Goal: Task Accomplishment & Management: Use online tool/utility

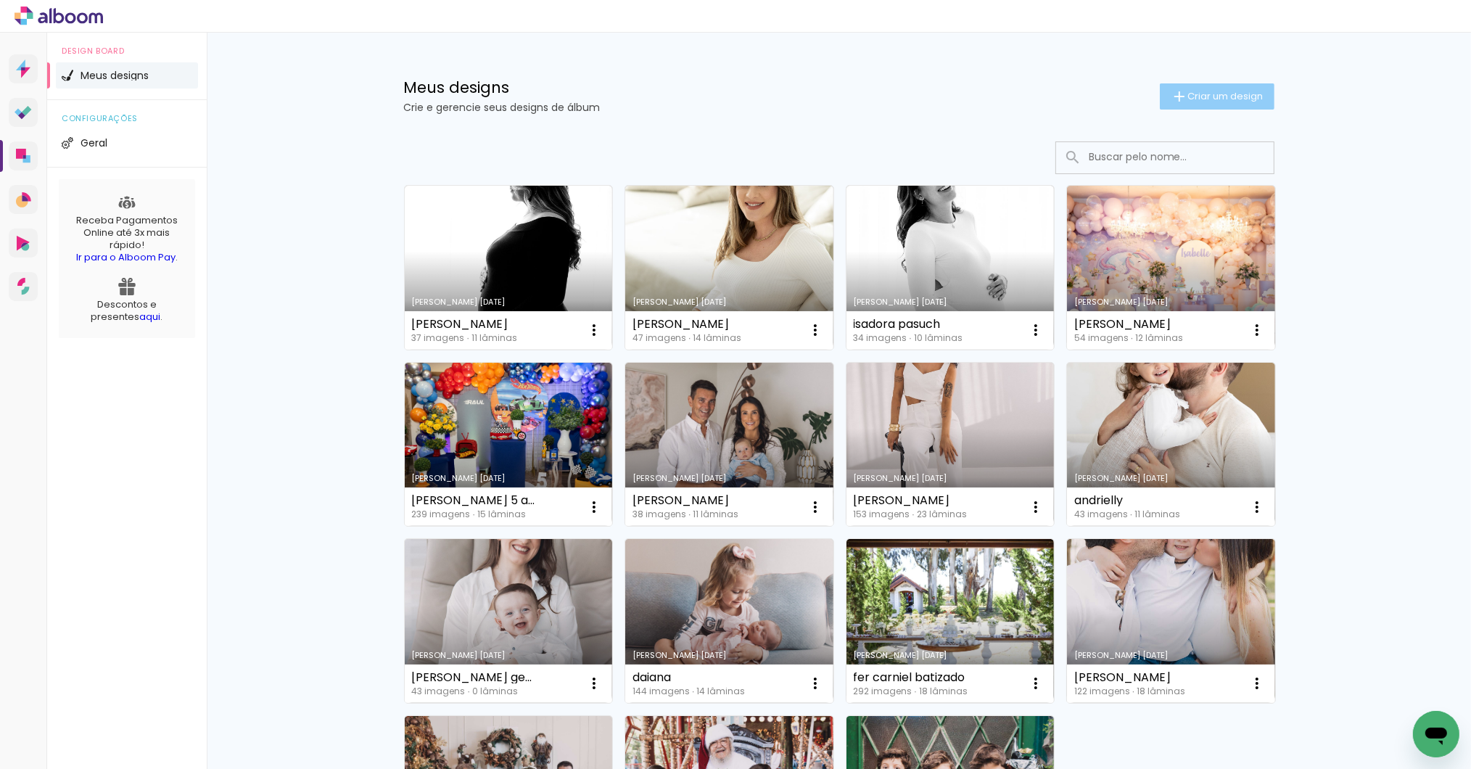
click at [1218, 91] on span "Criar um design" at bounding box center [1225, 95] width 75 height 9
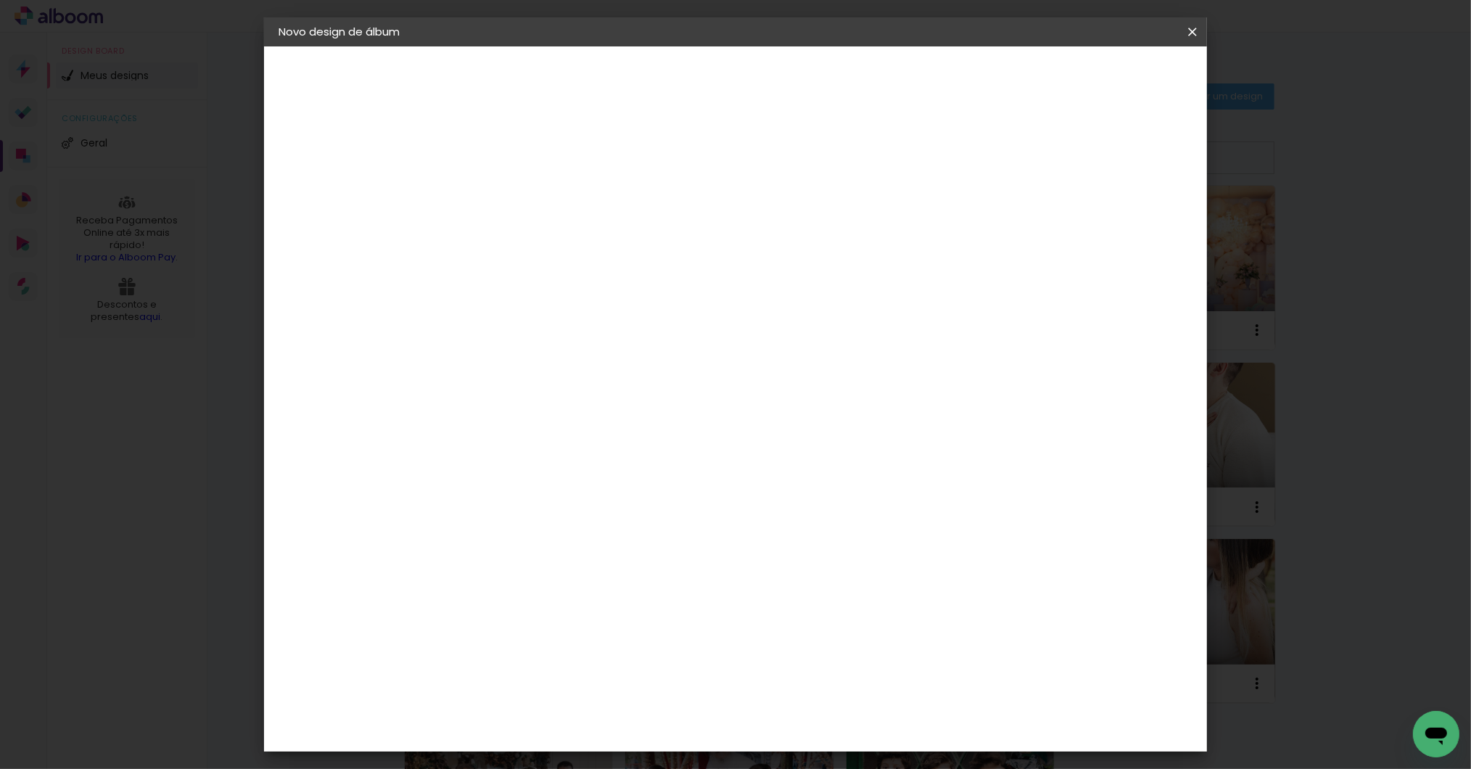
click at [516, 199] on input at bounding box center [516, 194] width 0 height 22
type input "giovana"
type paper-input "giovana"
click at [0, 0] on slot "Avançar" at bounding box center [0, 0] width 0 height 0
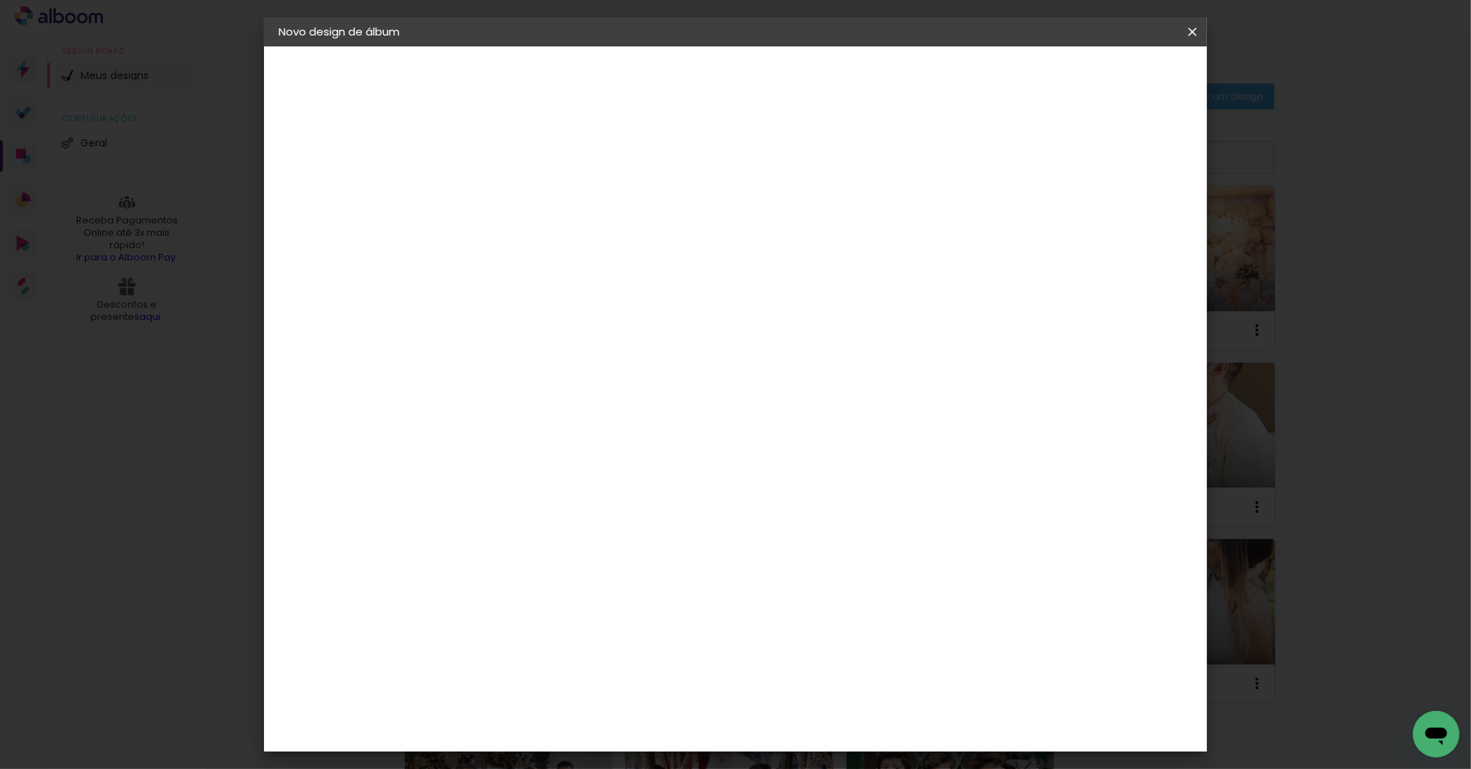
click at [542, 632] on div "Go image" at bounding box center [524, 643] width 36 height 23
click at [0, 0] on slot "Avançar" at bounding box center [0, 0] width 0 height 0
click at [572, 241] on input "text" at bounding box center [544, 252] width 57 height 22
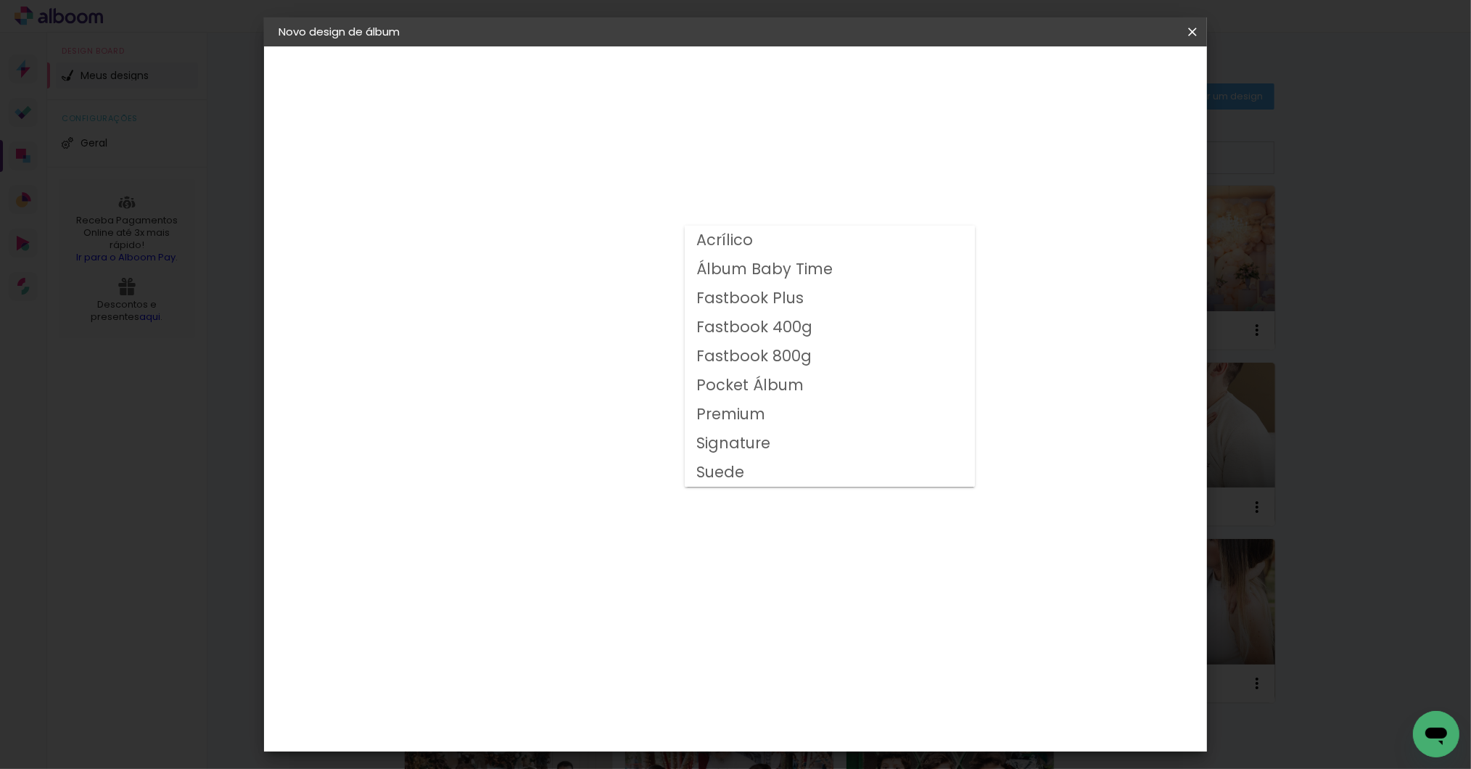
click at [0, 0] on slot "Fastbook 400g" at bounding box center [0, 0] width 0 height 0
type input "Fastbook 400g"
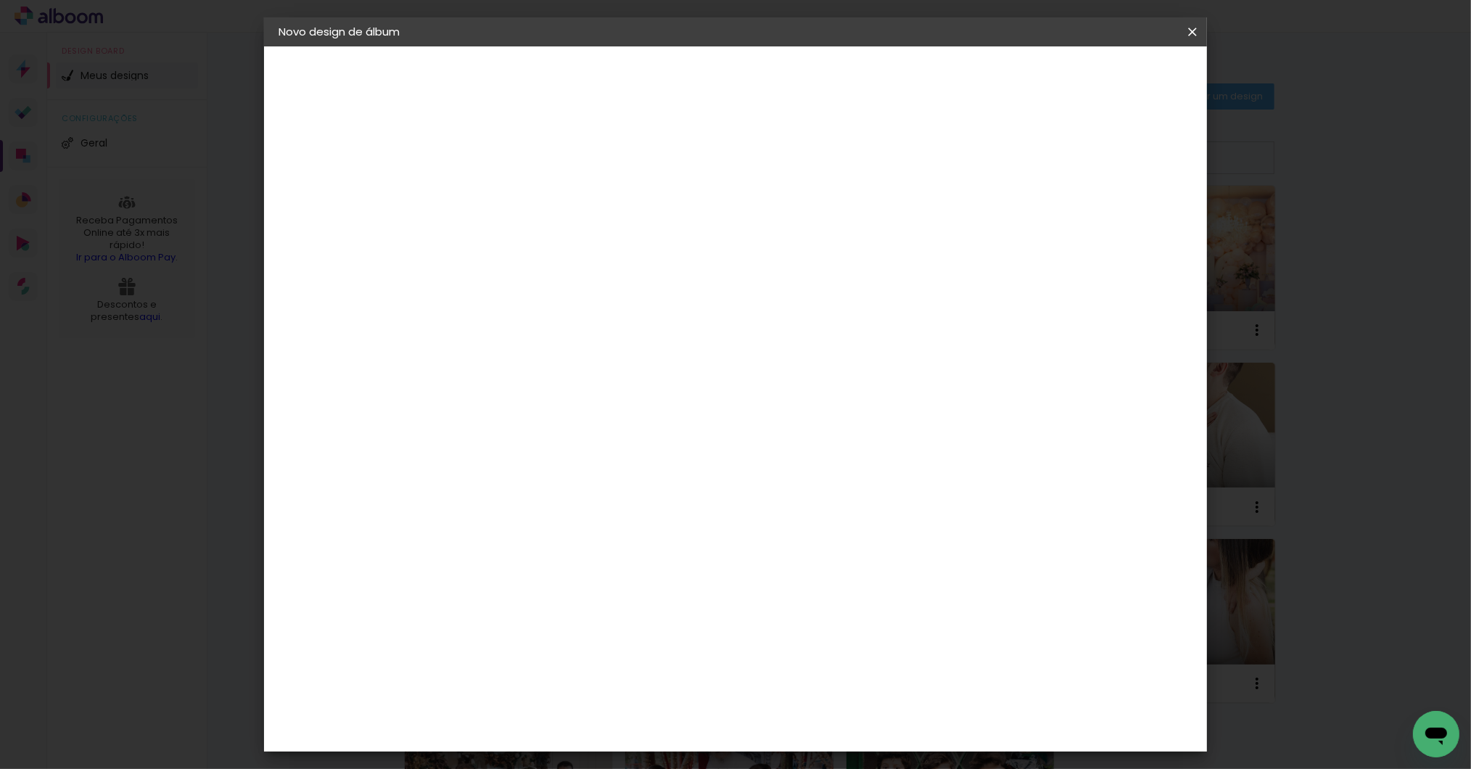
click at [614, 669] on span "20 × 20" at bounding box center [579, 692] width 67 height 47
click at [0, 0] on slot "Avançar" at bounding box center [0, 0] width 0 height 0
drag, startPoint x: 1071, startPoint y: 154, endPoint x: 1077, endPoint y: 143, distance: 12.3
click at [1017, 154] on div at bounding box center [1010, 156] width 13 height 13
type paper-checkbox "on"
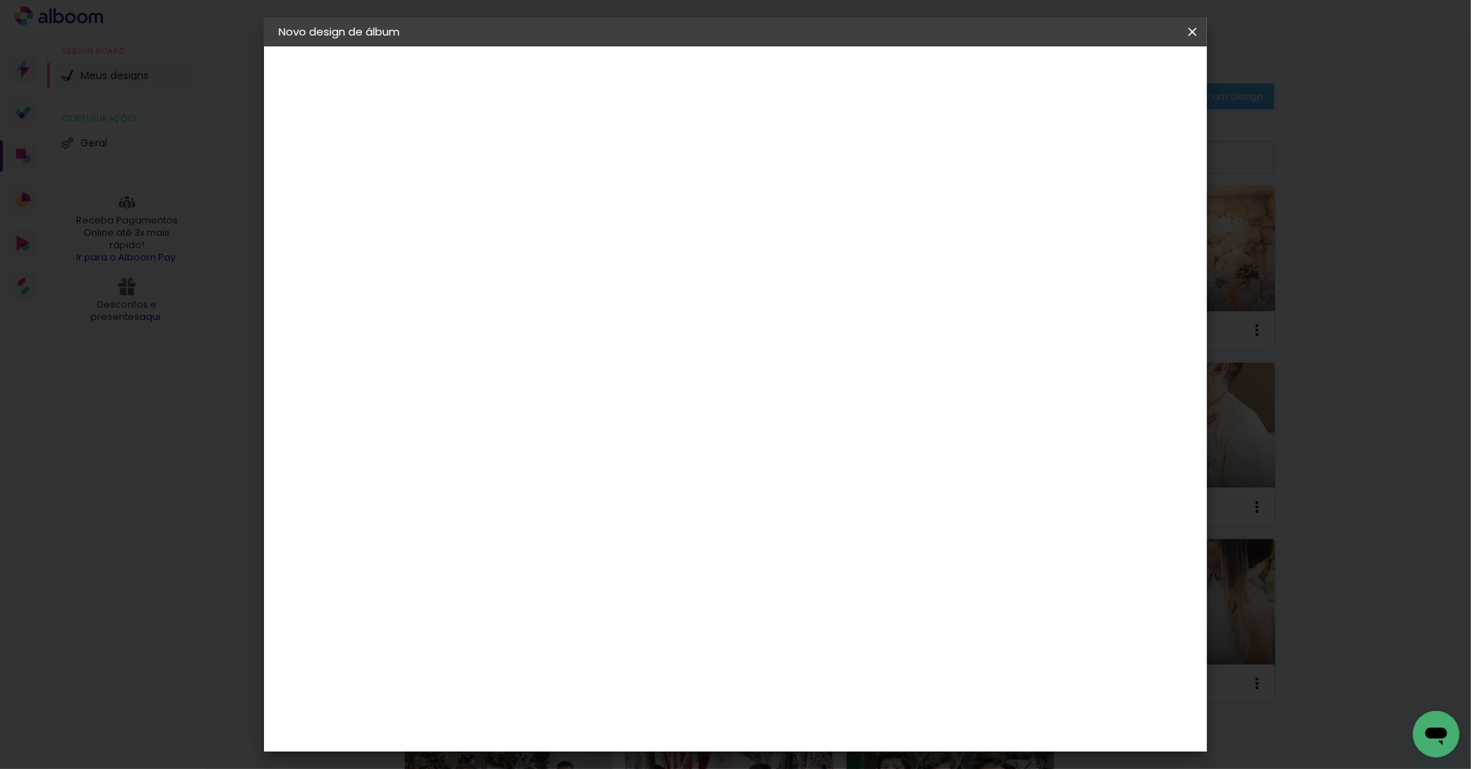
click at [1099, 76] on span "Iniciar design" at bounding box center [1066, 77] width 66 height 10
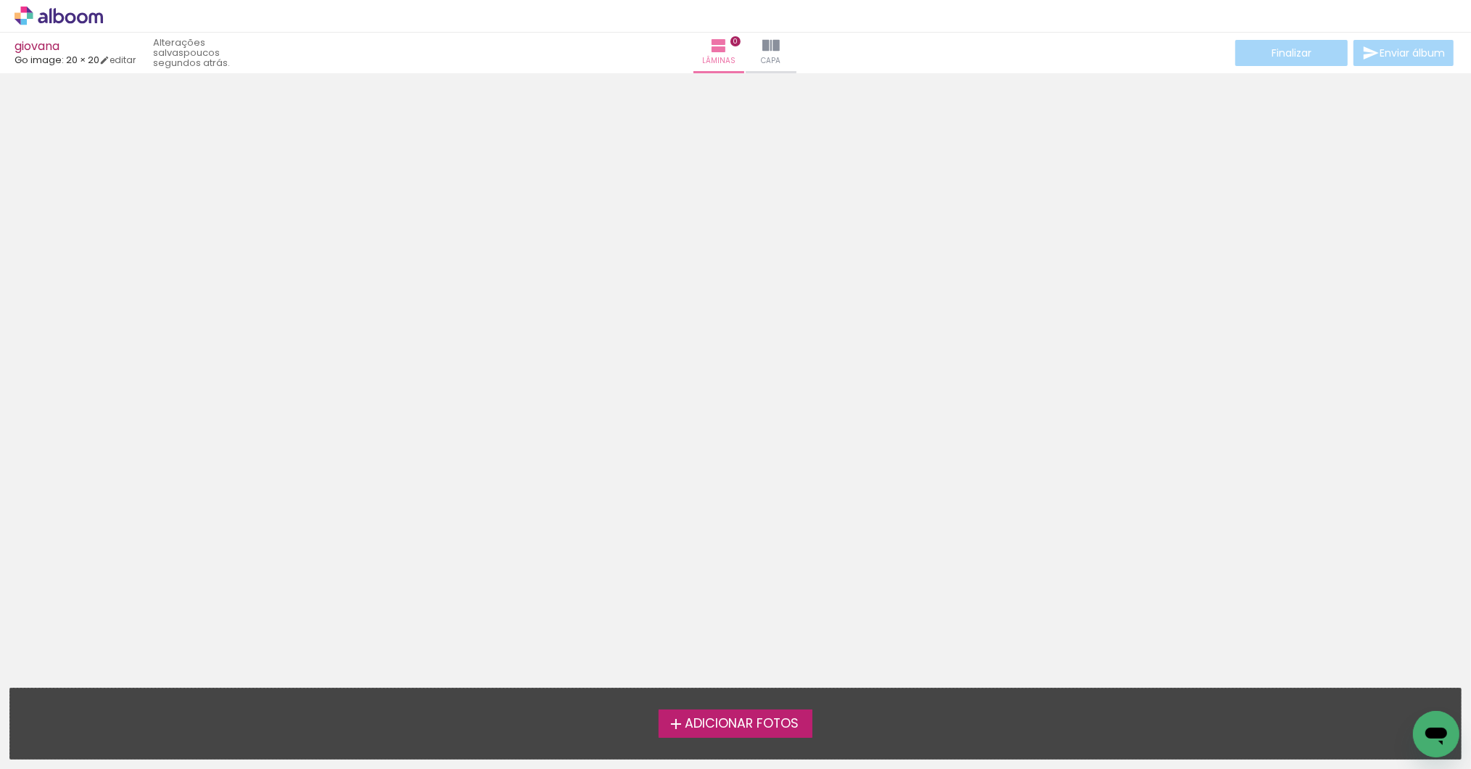
click at [746, 724] on span "Adicionar Fotos" at bounding box center [742, 723] width 114 height 13
click at [0, 0] on input "file" at bounding box center [0, 0] width 0 height 0
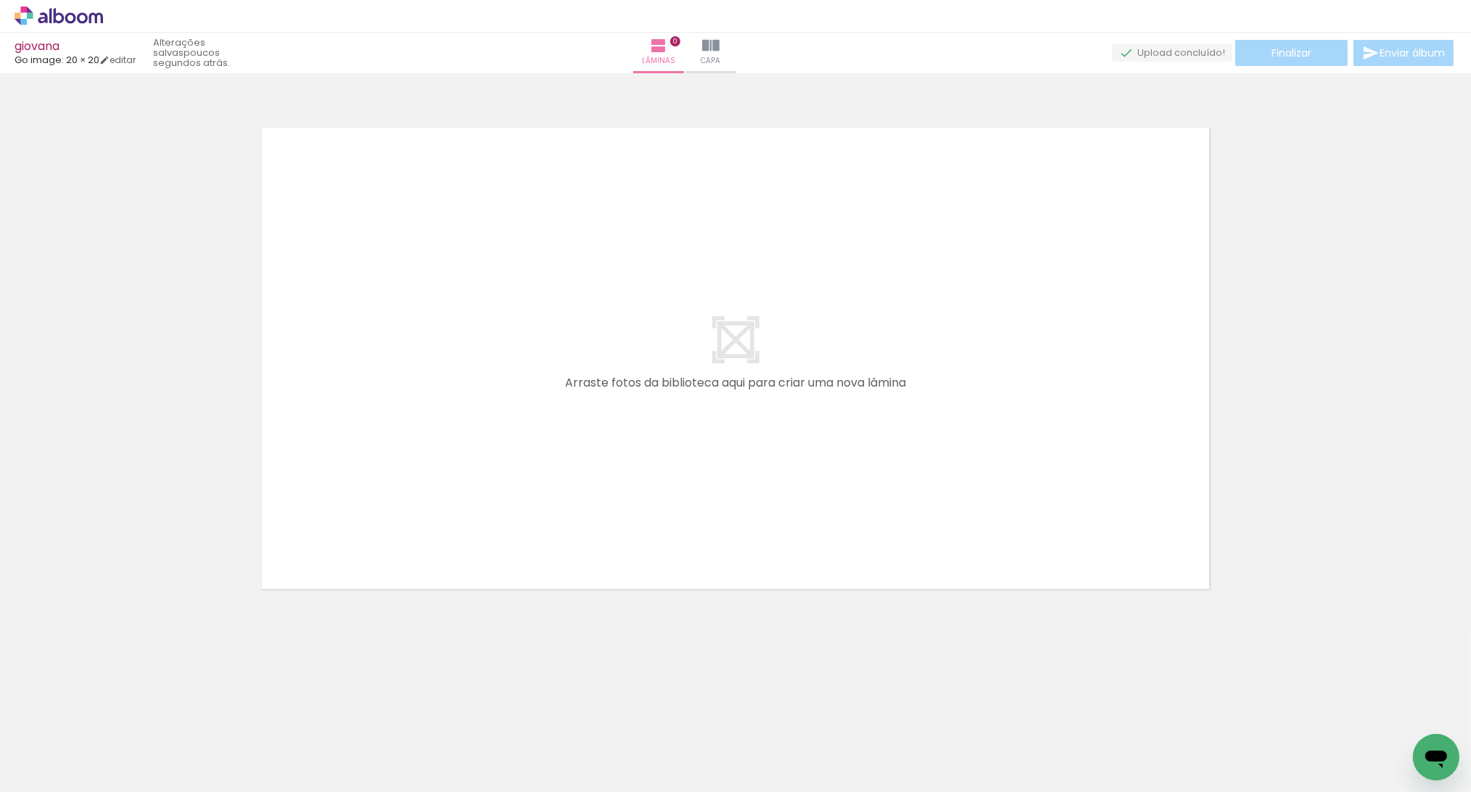
click at [54, 768] on span "Adicionar Fotos" at bounding box center [52, 772] width 44 height 16
click at [0, 0] on input "file" at bounding box center [0, 0] width 0 height 0
